Goal: Information Seeking & Learning: Learn about a topic

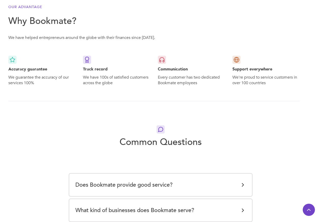
scroll to position [823, 0]
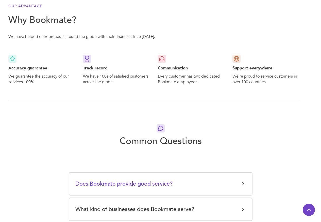
click at [156, 188] on h5 "Does Bookmate provide good service?" at bounding box center [123, 184] width 97 height 10
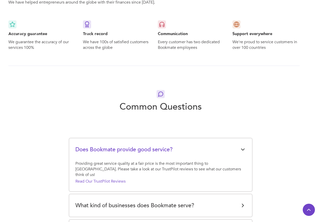
scroll to position [945, 0]
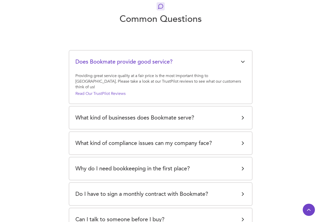
click at [108, 118] on div "What kind of businesses does Bookmate serve? Considering the majority of our fo…" at bounding box center [160, 117] width 183 height 22
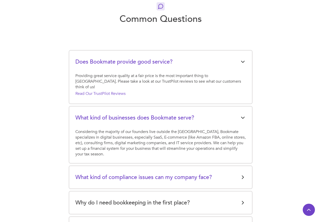
click at [111, 172] on h5 "What kind of compliance issues can my company face?" at bounding box center [143, 177] width 137 height 10
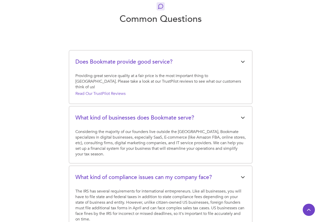
click at [112, 191] on div "The IRS has several requirements for international entrepreneurs. Like all busi…" at bounding box center [160, 205] width 171 height 34
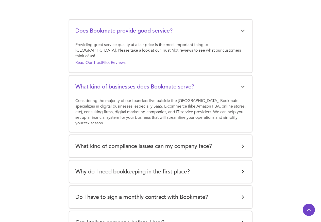
scroll to position [1006, 0]
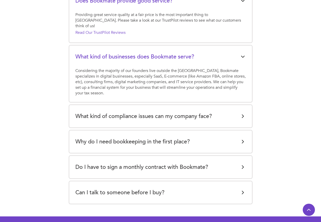
click at [110, 150] on div "Does Bookmate provide good service? Providing great service quality at a fair p…" at bounding box center [160, 97] width 183 height 214
click at [234, 140] on div "Why do I need bookkeeping in the first place?" at bounding box center [160, 141] width 171 height 10
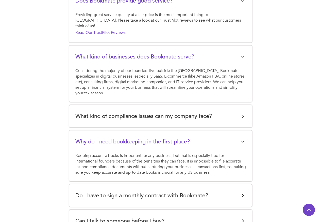
click at [234, 184] on div "Do I have to sign a monthly contract with Bookmate? No! We offer monthly subscr…" at bounding box center [160, 195] width 183 height 22
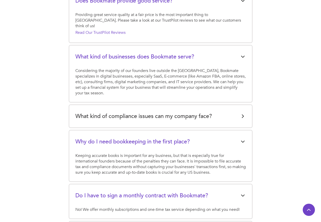
click at [235, 212] on div "Do I have to sign a monthly contract with Bookmate? No! We offer monthly subscr…" at bounding box center [160, 201] width 183 height 34
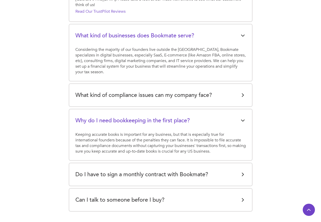
scroll to position [1098, 0]
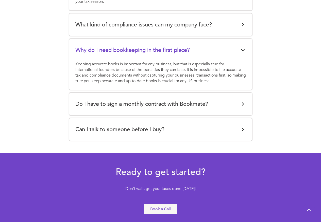
click at [234, 128] on div "Can I talk to someone before I buy?" at bounding box center [160, 129] width 171 height 10
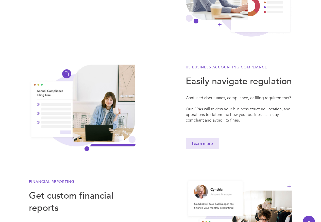
scroll to position [0, 0]
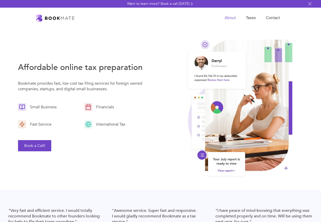
click at [230, 19] on link "About" at bounding box center [230, 18] width 21 height 10
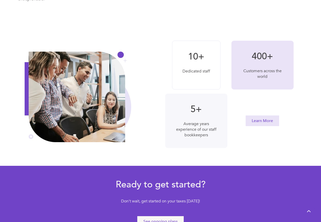
scroll to position [152, 0]
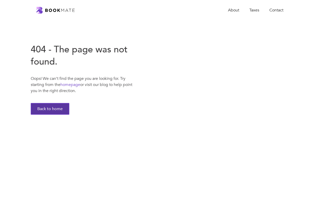
click at [49, 109] on link "Back to home" at bounding box center [50, 109] width 39 height 12
click at [253, 10] on link "Taxes" at bounding box center [254, 10] width 20 height 10
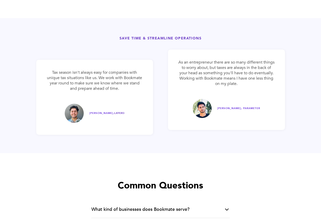
scroll to position [945, 0]
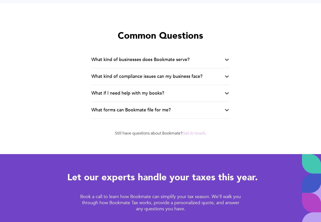
click at [116, 64] on div "What kind of businesses does Bookmate serve?" at bounding box center [160, 60] width 139 height 17
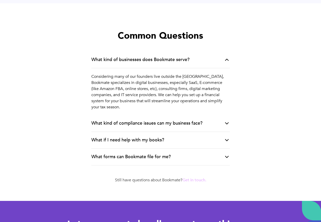
click at [105, 120] on div "What kind of compliance issues can my business face?" at bounding box center [146, 123] width 111 height 6
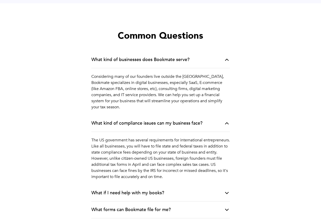
click at [105, 190] on div "What if I need help with my books?" at bounding box center [127, 193] width 73 height 6
click at [104, 202] on p "No problem, we can help prepare your books and get your financial information r…" at bounding box center [160, 213] width 139 height 22
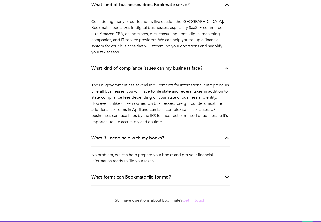
scroll to position [1006, 0]
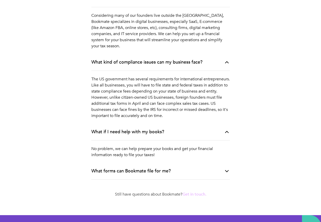
click at [116, 171] on div "What forms can Bookmate file for me?" at bounding box center [160, 171] width 139 height 17
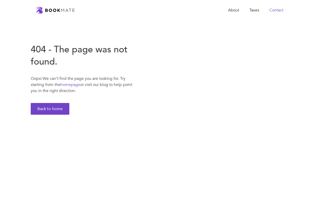
click at [277, 10] on link "Contact" at bounding box center [277, 10] width 24 height 10
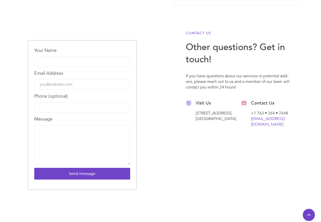
scroll to position [183, 0]
